Goal: Browse casually

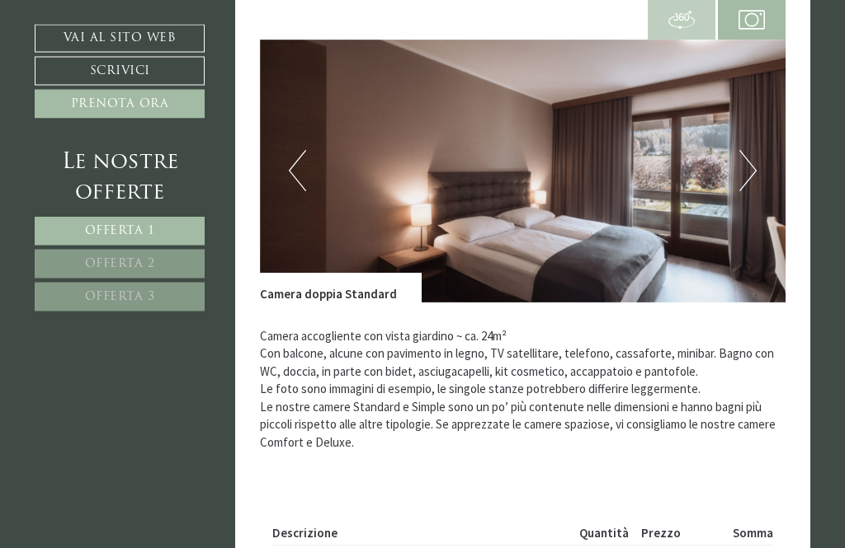
scroll to position [1137, 0]
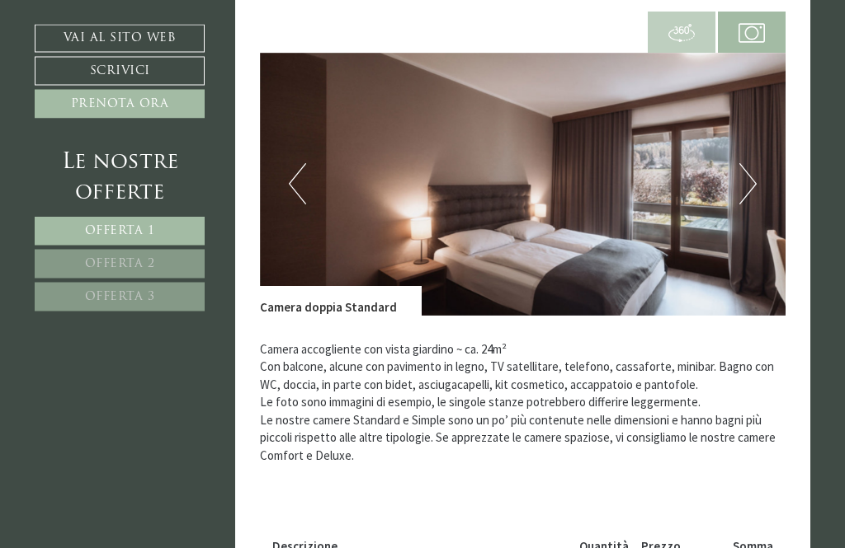
click at [757, 179] on img at bounding box center [523, 185] width 526 height 263
click at [752, 169] on button "Next" at bounding box center [747, 184] width 17 height 41
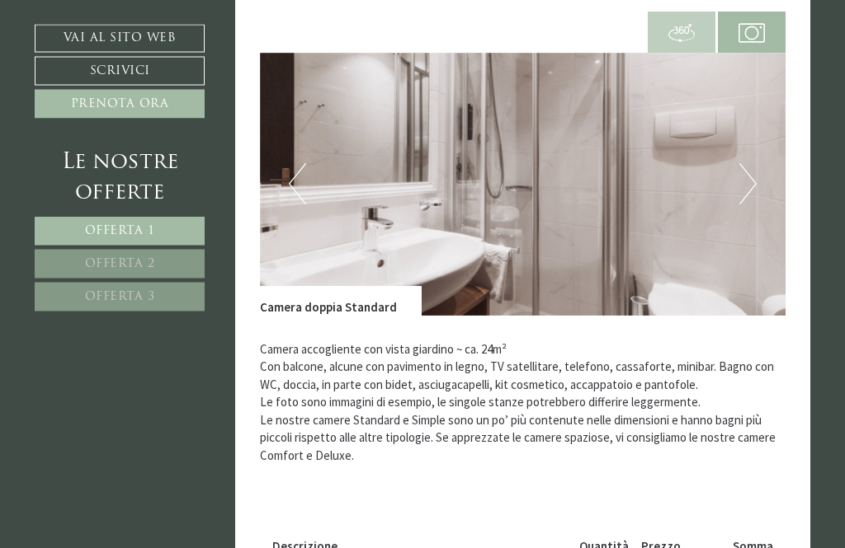
scroll to position [1137, 0]
click at [747, 173] on button "Next" at bounding box center [747, 183] width 17 height 41
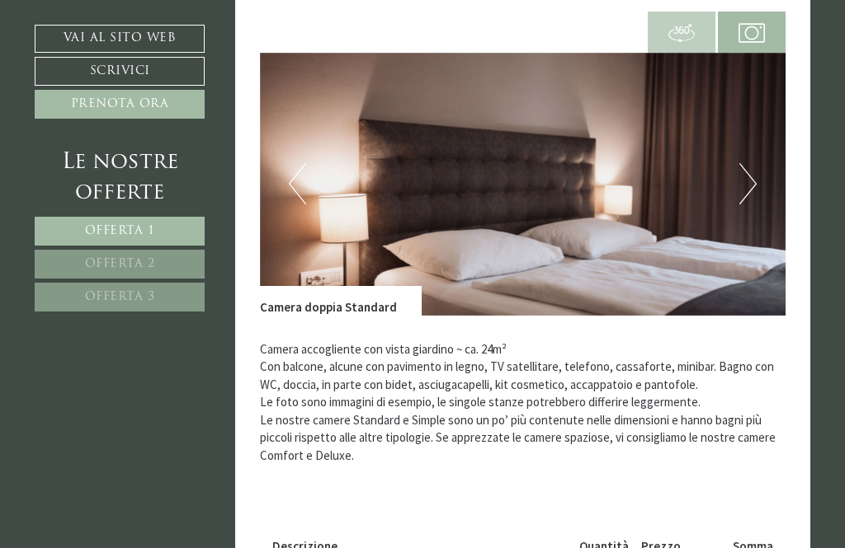
click at [745, 180] on button "Next" at bounding box center [747, 183] width 17 height 41
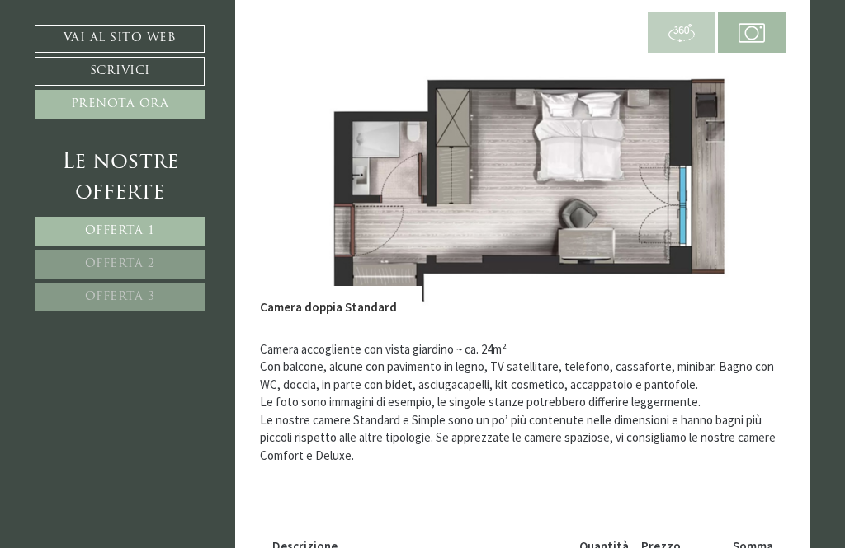
click at [748, 179] on button "Next" at bounding box center [747, 183] width 17 height 41
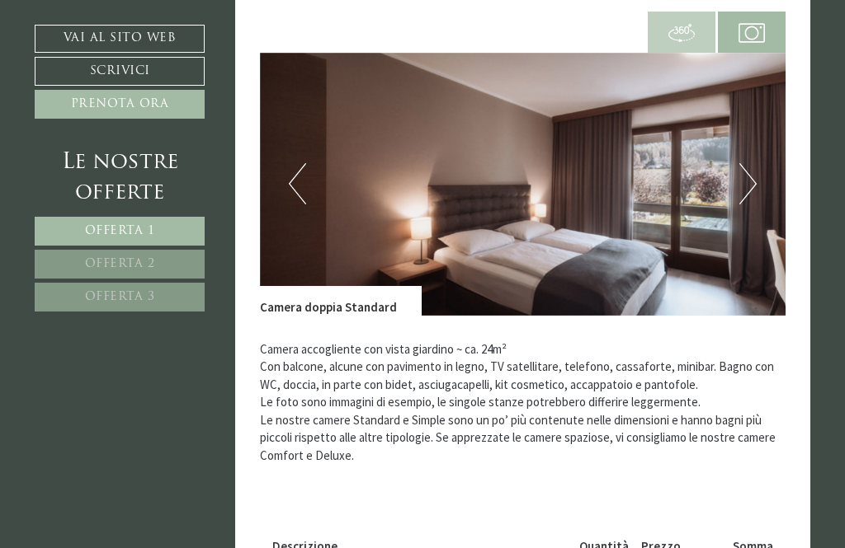
click at [751, 176] on button "Next" at bounding box center [747, 183] width 17 height 41
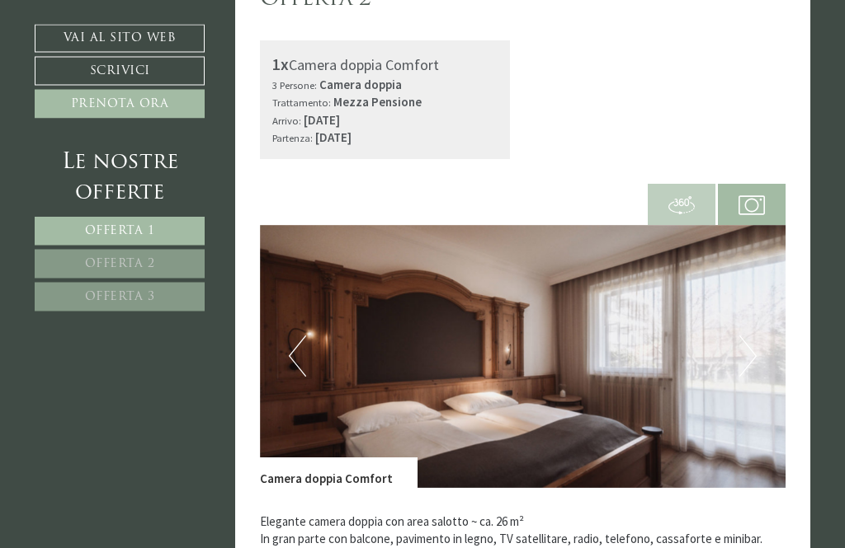
scroll to position [2115, 0]
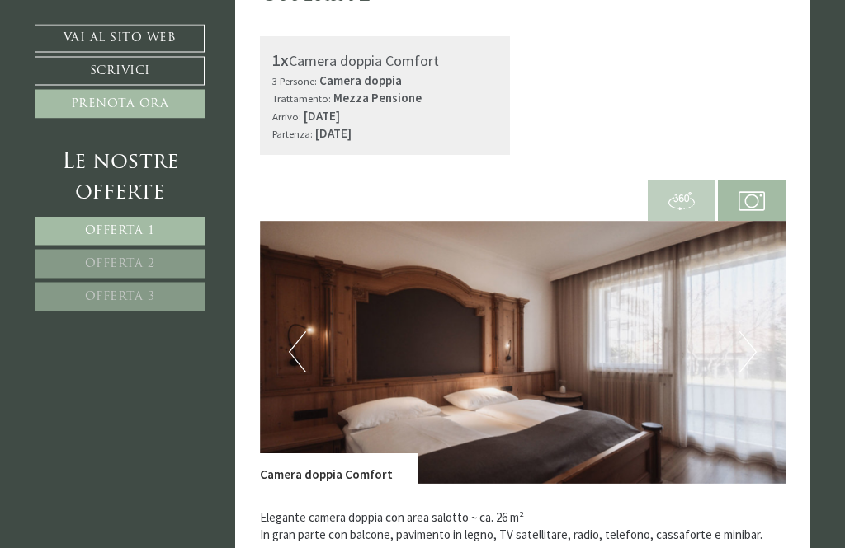
click at [754, 332] on button "Next" at bounding box center [747, 352] width 17 height 41
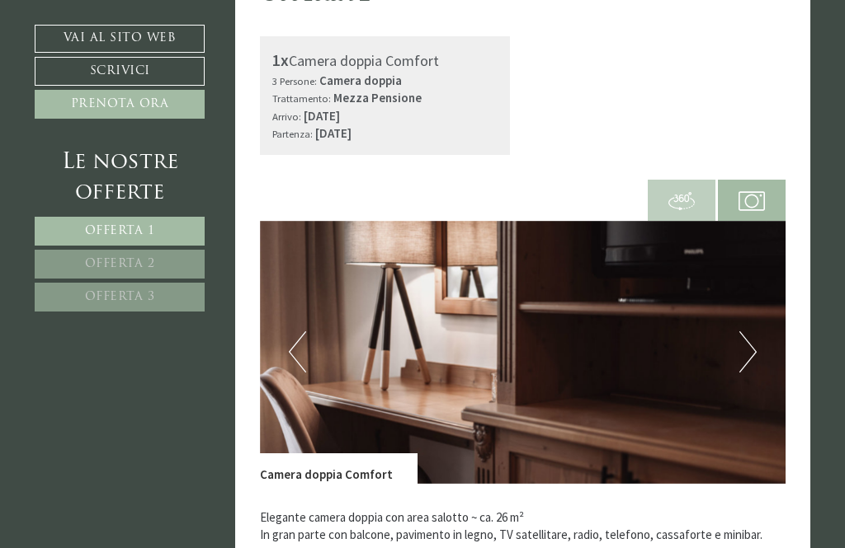
click at [747, 332] on button "Next" at bounding box center [747, 352] width 17 height 41
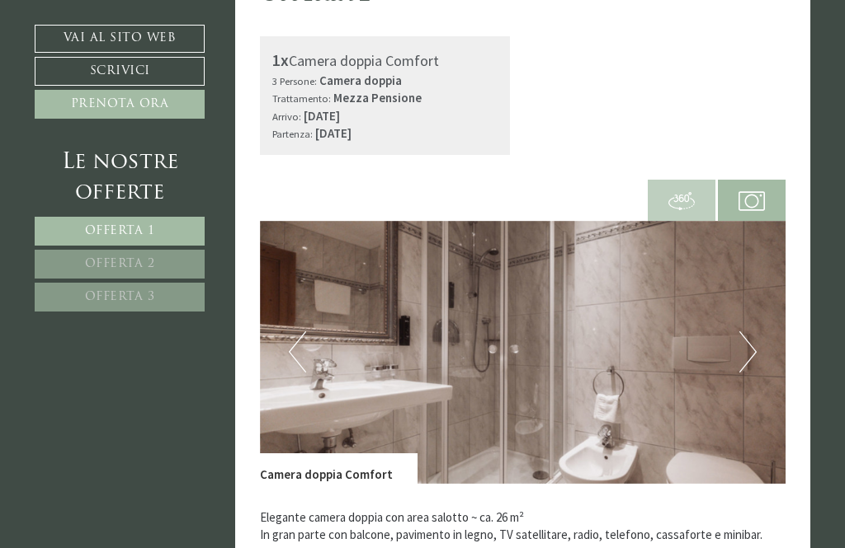
click at [750, 332] on button "Next" at bounding box center [747, 352] width 17 height 41
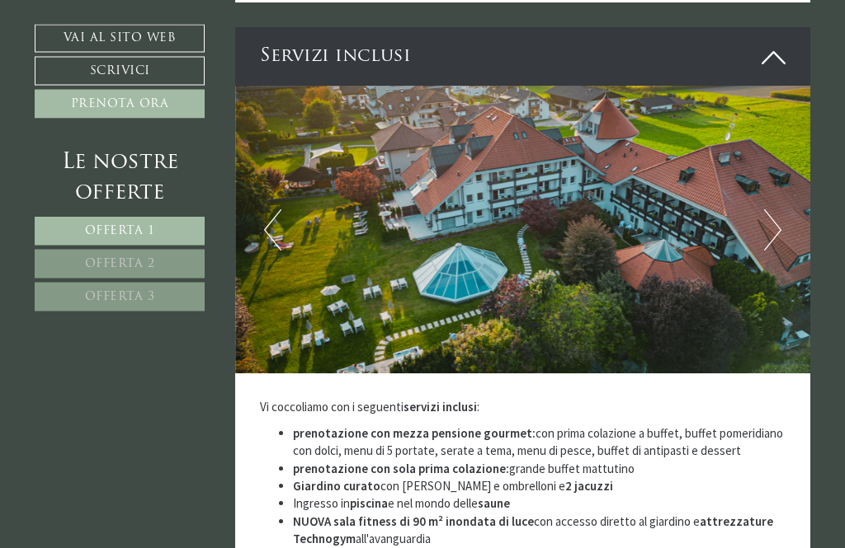
scroll to position [4860, 0]
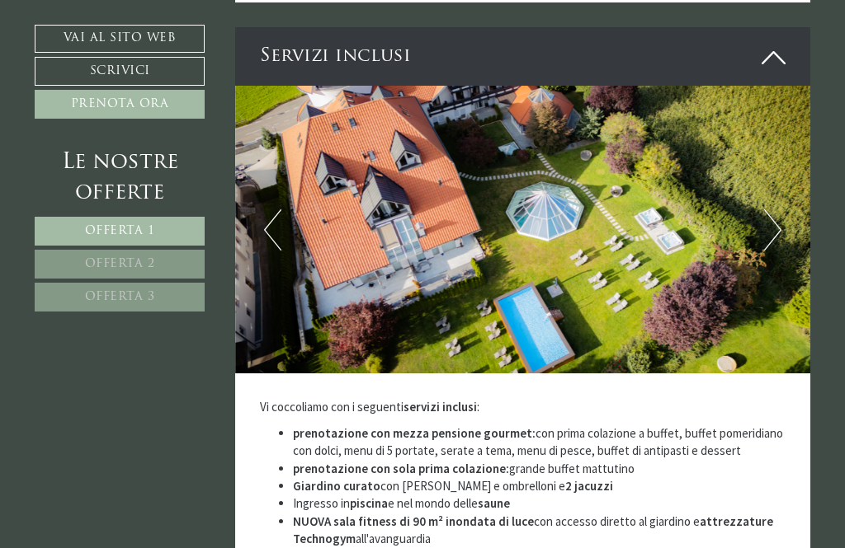
click at [779, 209] on button "Next" at bounding box center [772, 229] width 17 height 41
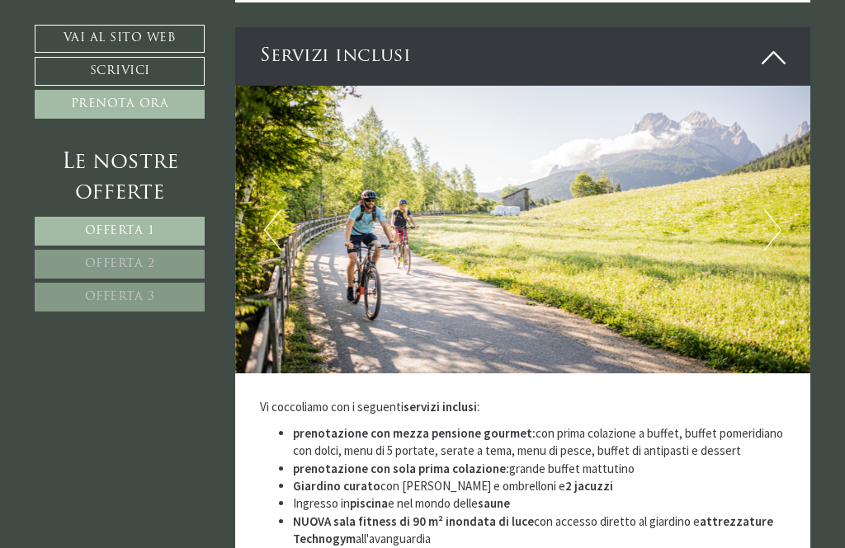
click at [771, 209] on button "Next" at bounding box center [772, 229] width 17 height 41
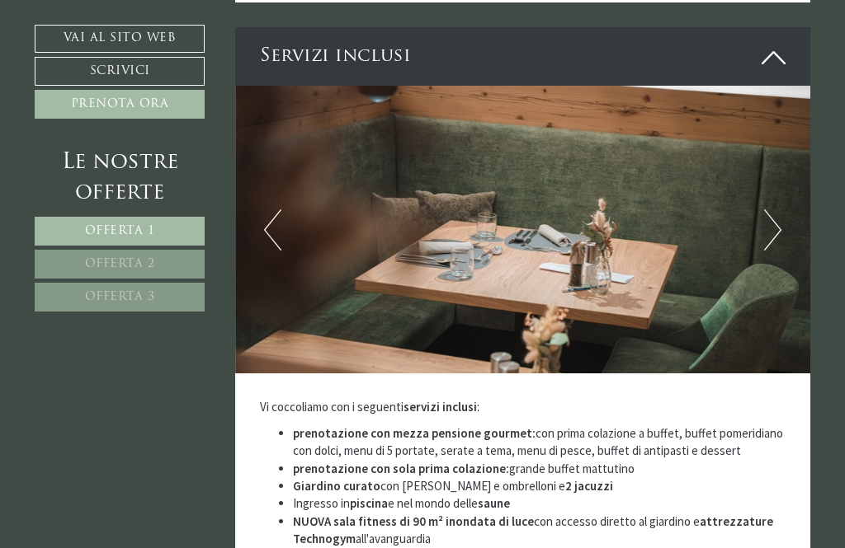
click at [776, 209] on button "Next" at bounding box center [772, 229] width 17 height 41
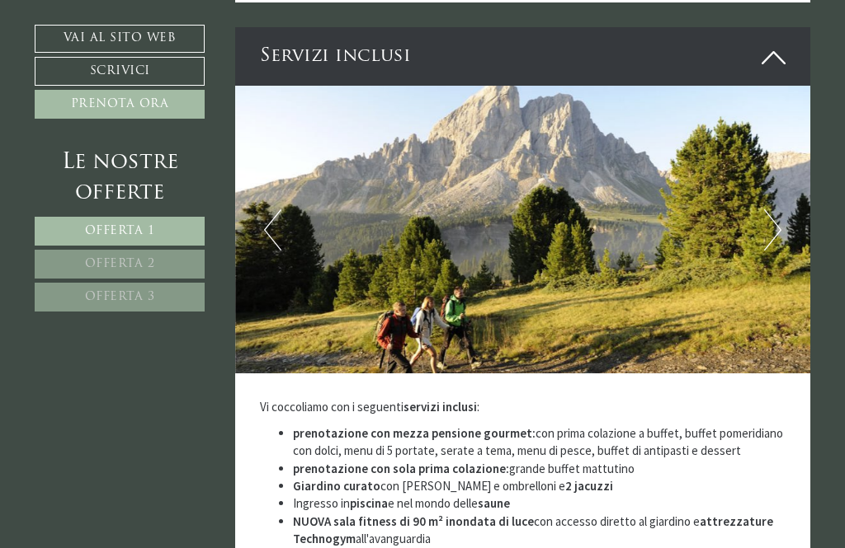
click at [777, 209] on button "Next" at bounding box center [772, 229] width 17 height 41
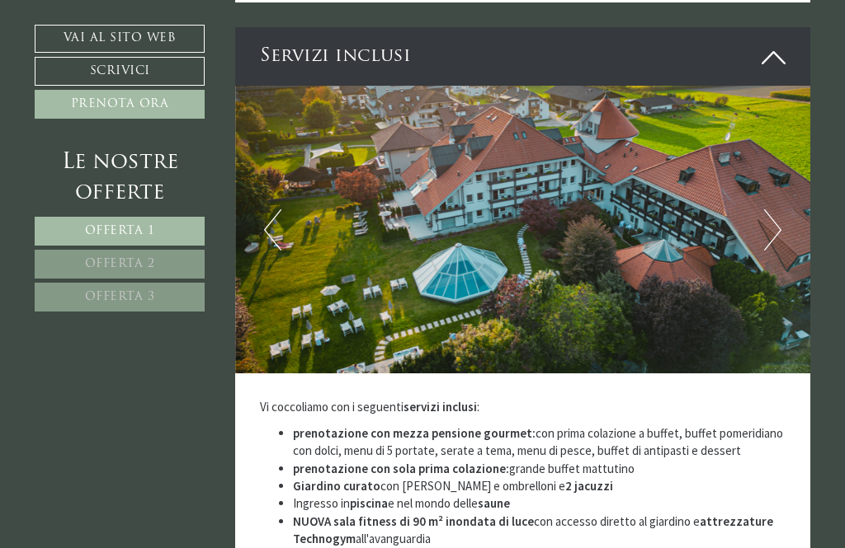
click at [777, 209] on button "Next" at bounding box center [772, 229] width 17 height 41
click at [770, 209] on button "Next" at bounding box center [772, 229] width 17 height 41
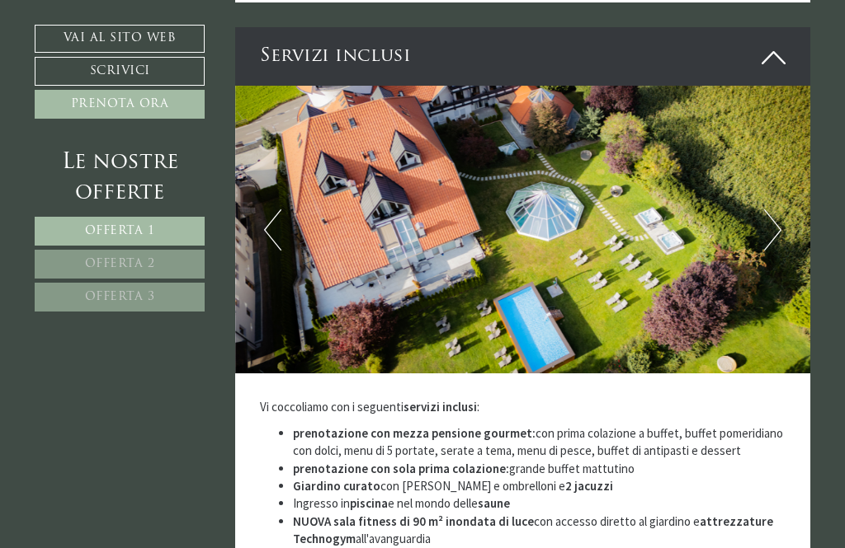
click at [775, 209] on button "Next" at bounding box center [772, 229] width 17 height 41
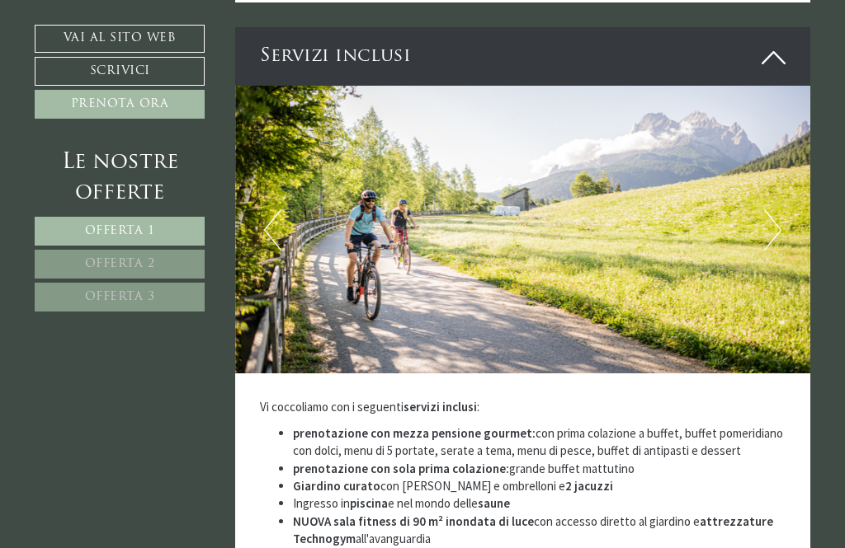
click at [779, 209] on button "Next" at bounding box center [772, 229] width 17 height 41
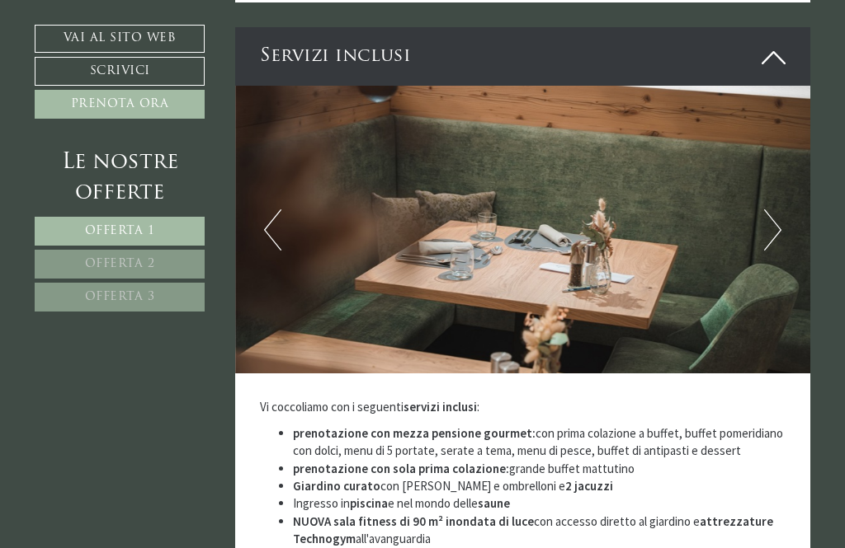
click at [783, 153] on img at bounding box center [523, 230] width 576 height 288
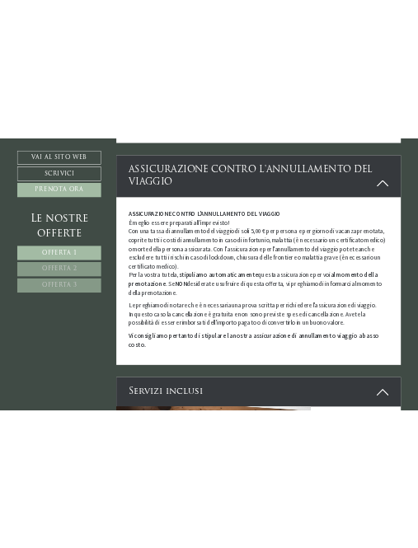
scroll to position [4788, 0]
